Goal: Find specific page/section: Find specific page/section

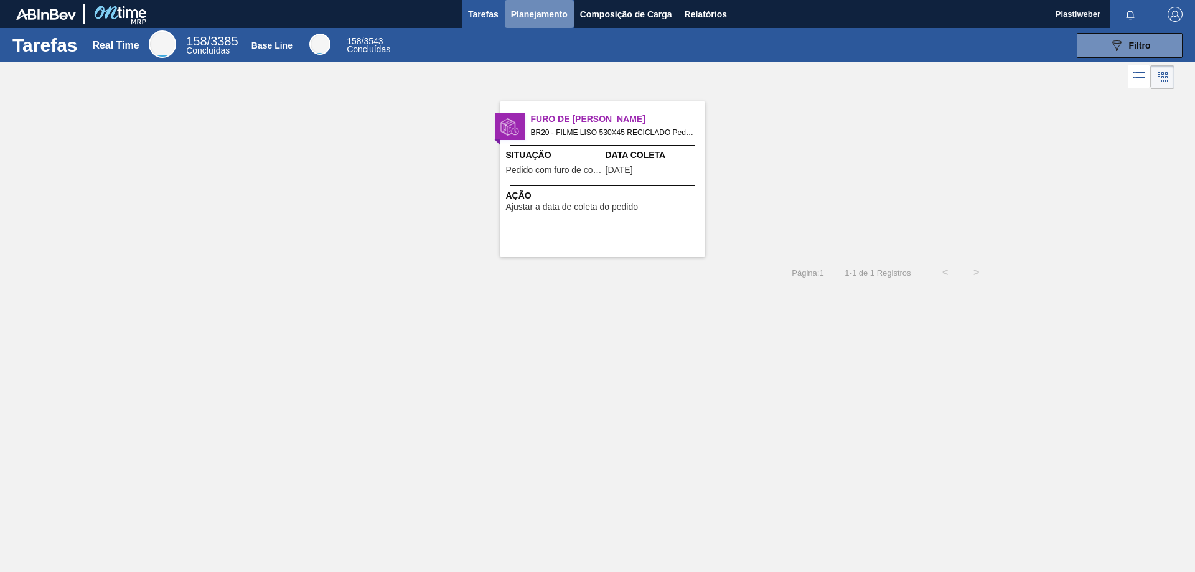
click at [546, 18] on span "Planejamento" at bounding box center [539, 14] width 57 height 15
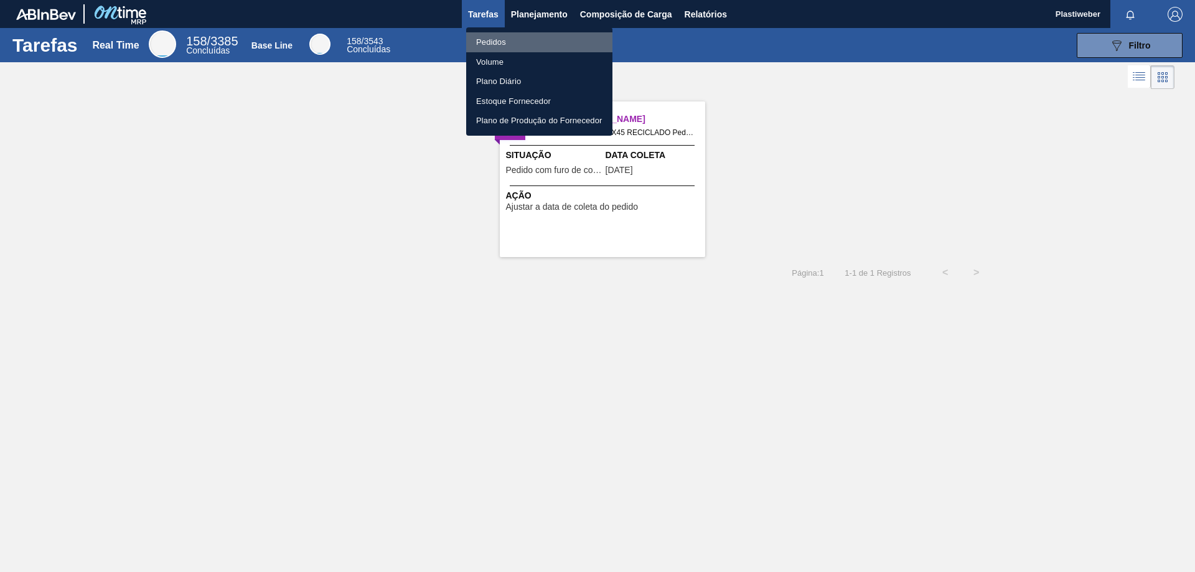
click at [495, 43] on li "Pedidos" at bounding box center [539, 42] width 146 height 20
